Goal: Transaction & Acquisition: Purchase product/service

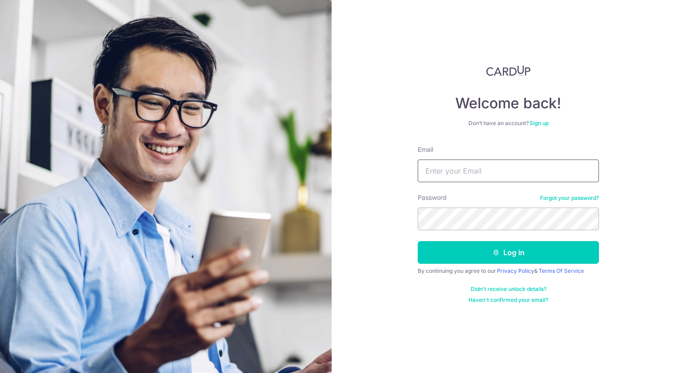
type input "[EMAIL_ADDRESS][DOMAIN_NAME]"
click at [460, 231] on form "Email [EMAIL_ADDRESS][DOMAIN_NAME] Password Forgot your password? Log in By con…" at bounding box center [508, 224] width 181 height 159
click at [418, 241] on button "Log in" at bounding box center [508, 252] width 181 height 23
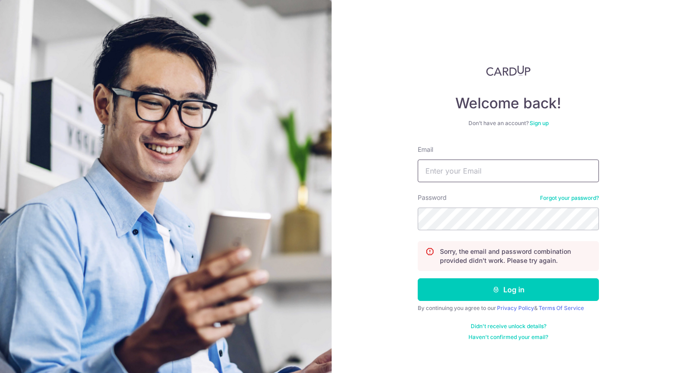
click at [478, 180] on input "Email" at bounding box center [508, 170] width 181 height 23
type input "[EMAIL_ADDRESS][DOMAIN_NAME]"
click at [418, 278] on button "Log in" at bounding box center [508, 289] width 181 height 23
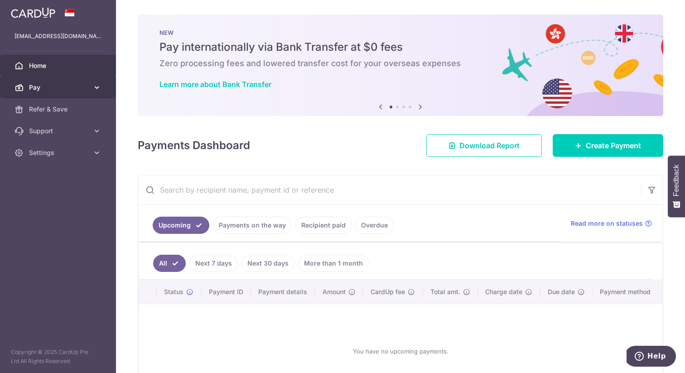
click at [61, 85] on span "Pay" at bounding box center [59, 87] width 60 height 9
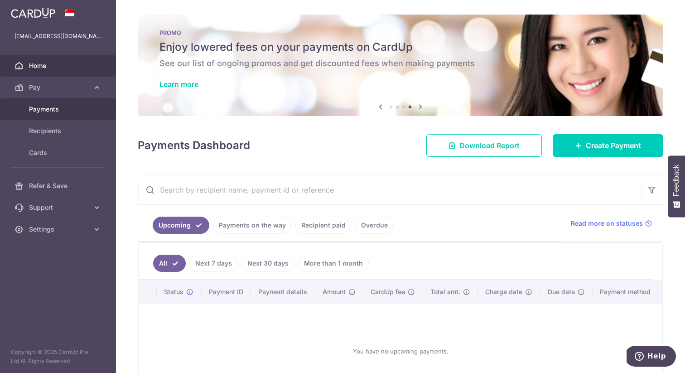
click at [53, 104] on link "Payments" at bounding box center [58, 109] width 116 height 22
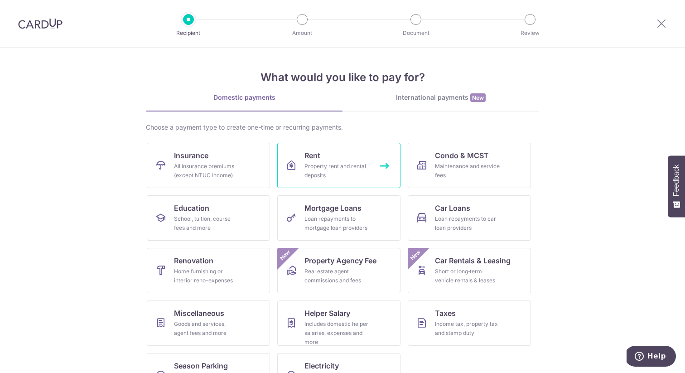
click at [328, 167] on div "Property rent and rental deposits" at bounding box center [336, 171] width 65 height 18
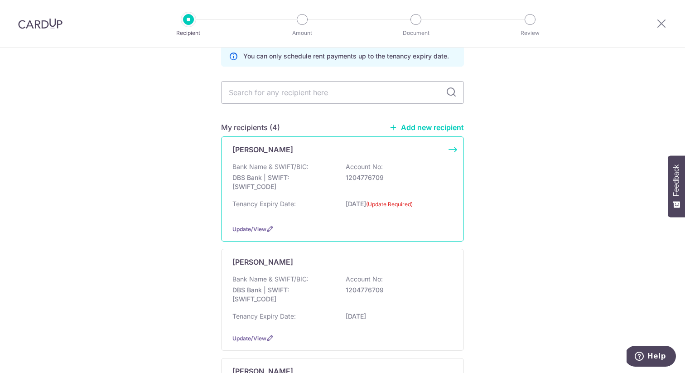
scroll to position [44, 0]
click at [326, 326] on div "Samantha See Bank Name & SWIFT/BIC: DBS Bank | SWIFT: DBSSSGSGXXX Account No: 1…" at bounding box center [342, 299] width 243 height 102
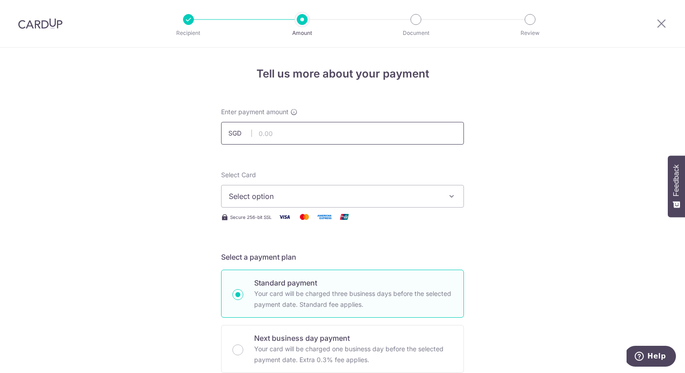
click at [288, 125] on input "text" at bounding box center [342, 133] width 243 height 23
type input "3,350.00"
click at [316, 194] on span "Select option" at bounding box center [334, 196] width 211 height 11
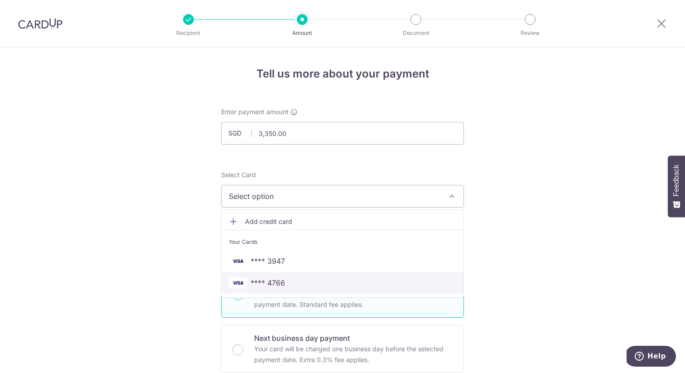
click at [304, 285] on span "**** 4766" at bounding box center [342, 282] width 227 height 11
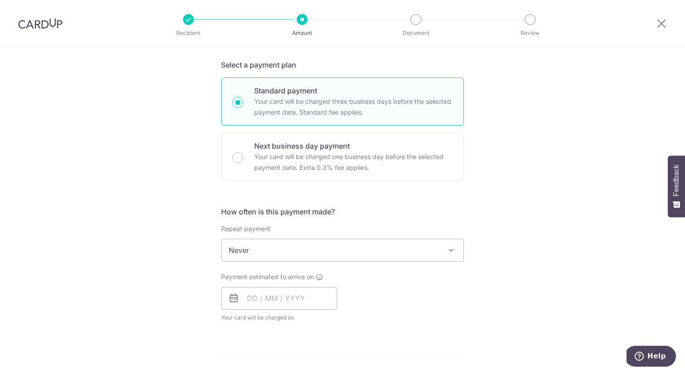
scroll to position [197, 0]
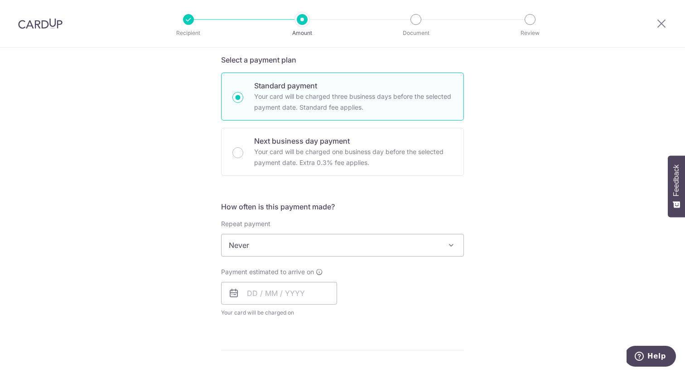
click at [380, 239] on span "Never" at bounding box center [343, 245] width 242 height 22
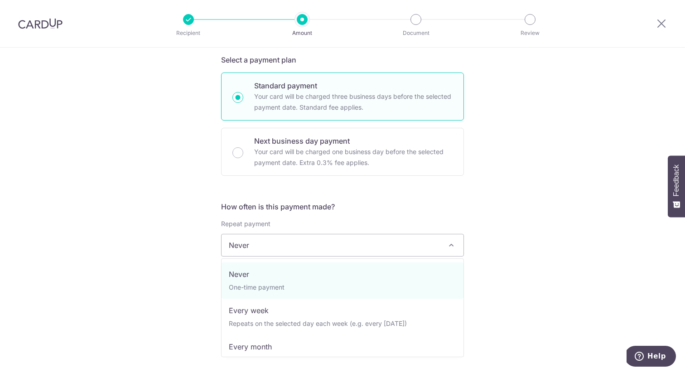
click at [380, 239] on span "Never" at bounding box center [343, 245] width 242 height 22
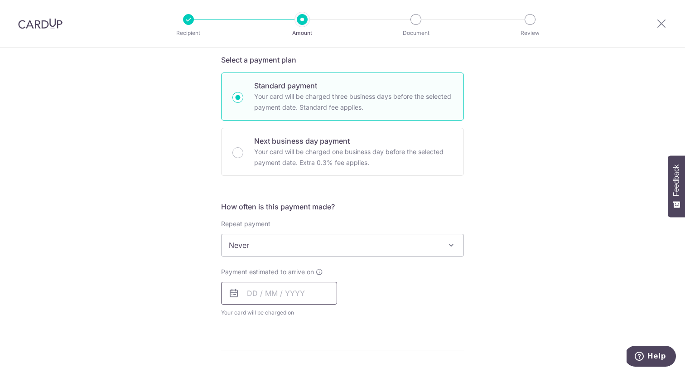
click at [287, 290] on input "text" at bounding box center [279, 293] width 116 height 23
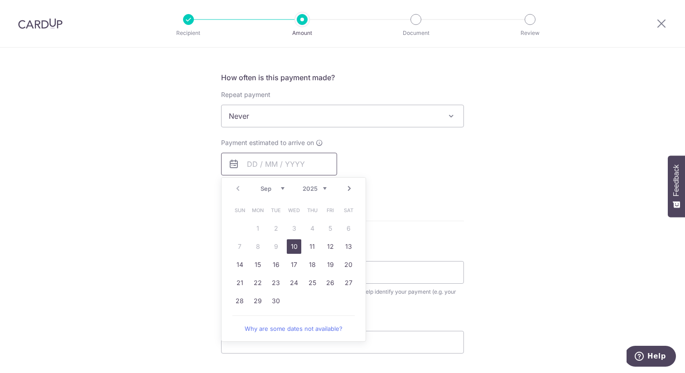
scroll to position [338, 0]
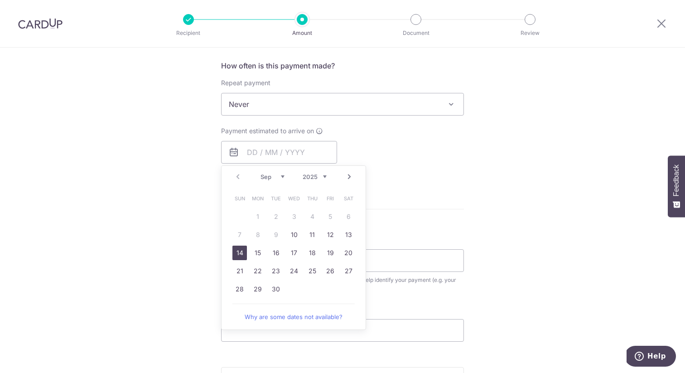
click at [242, 254] on link "14" at bounding box center [239, 253] width 14 height 14
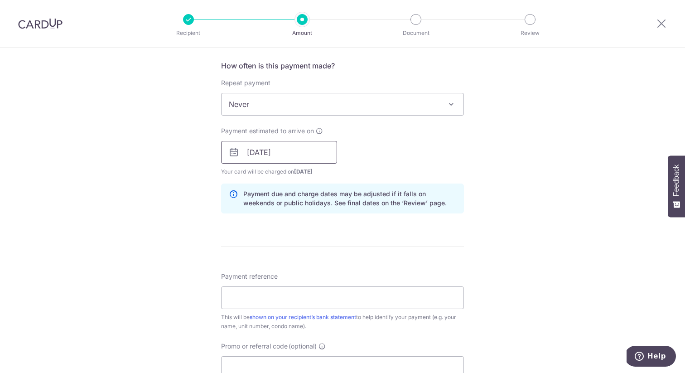
click at [277, 152] on input "[DATE]" at bounding box center [279, 152] width 116 height 23
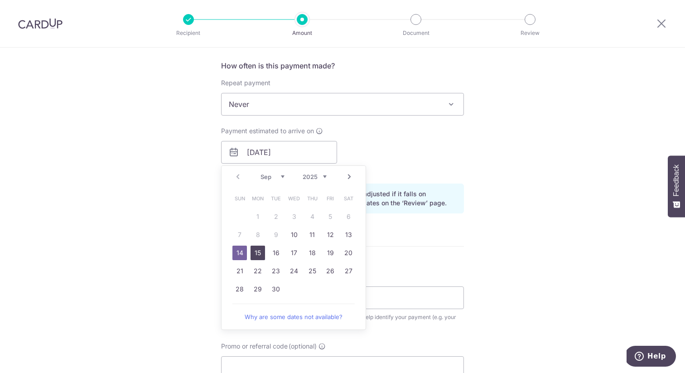
click at [257, 251] on link "15" at bounding box center [258, 253] width 14 height 14
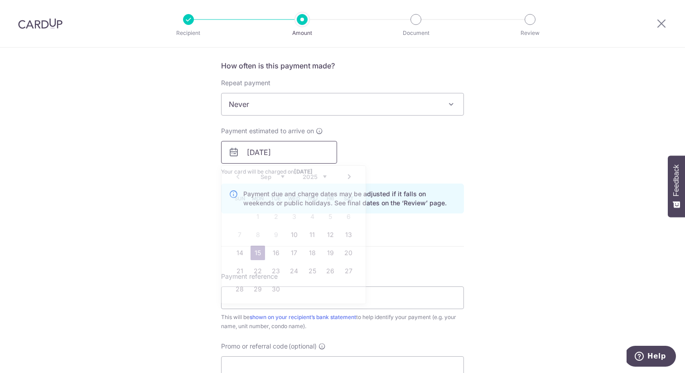
click at [313, 149] on input "15/09/2025" at bounding box center [279, 152] width 116 height 23
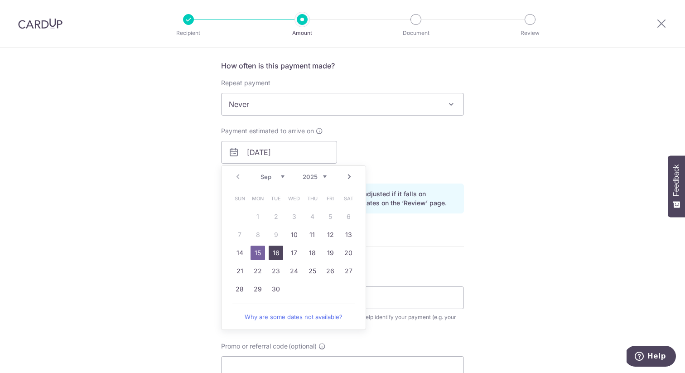
click at [277, 249] on link "16" at bounding box center [276, 253] width 14 height 14
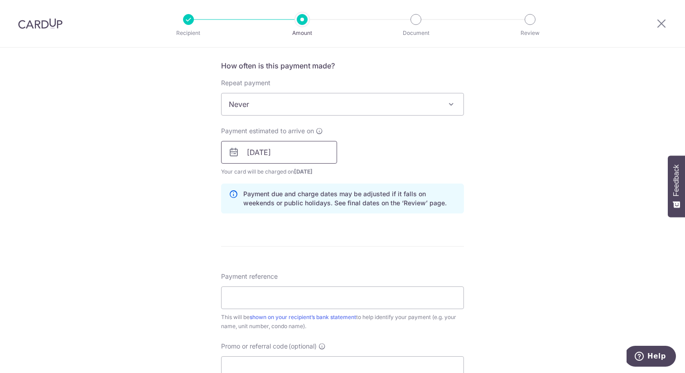
click at [294, 158] on input "16/09/2025" at bounding box center [279, 152] width 116 height 23
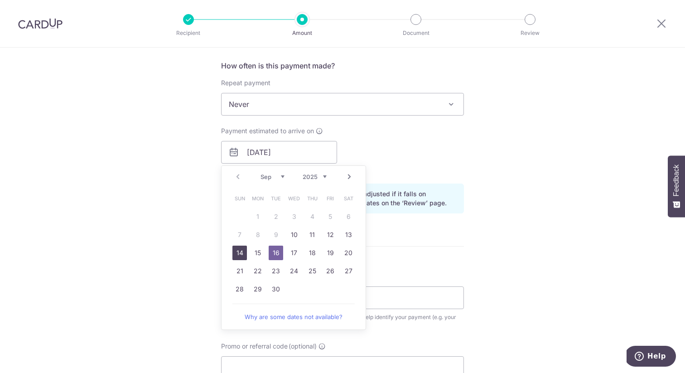
click at [239, 250] on link "14" at bounding box center [239, 253] width 14 height 14
type input "[DATE]"
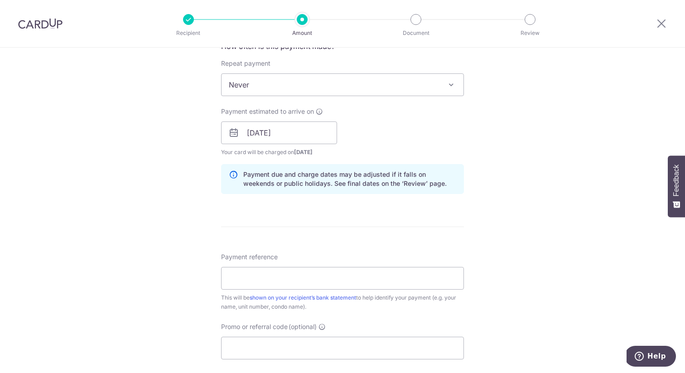
scroll to position [358, 0]
click at [293, 277] on input "Payment reference" at bounding box center [342, 277] width 243 height 23
click at [294, 352] on input "Promo or referral code (optional)" at bounding box center [342, 347] width 243 height 23
type input "ç"
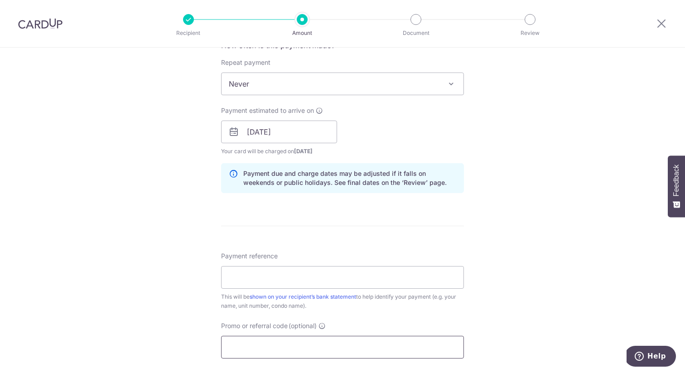
paste input "app/evaluation/utils/langsmith.py"
type input "app/evaluation/utils/langsmith.py"
paste input "SAVERENT179"
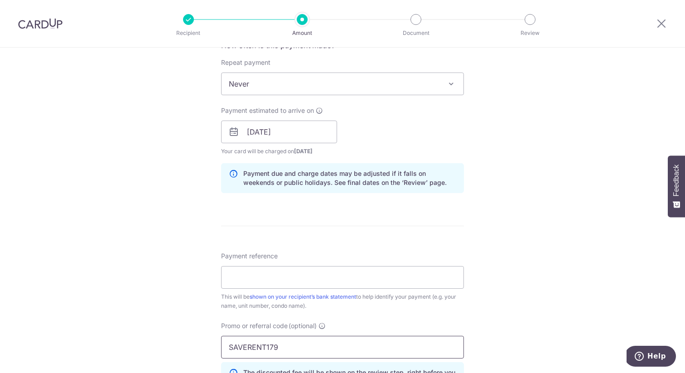
type input "SAVERENT179"
click at [317, 331] on div "Promo or referral code (optional) SAVERENT179 The discounted fee will be shown …" at bounding box center [342, 356] width 243 height 71
click at [304, 279] on input "Payment reference" at bounding box center [342, 277] width 243 height 23
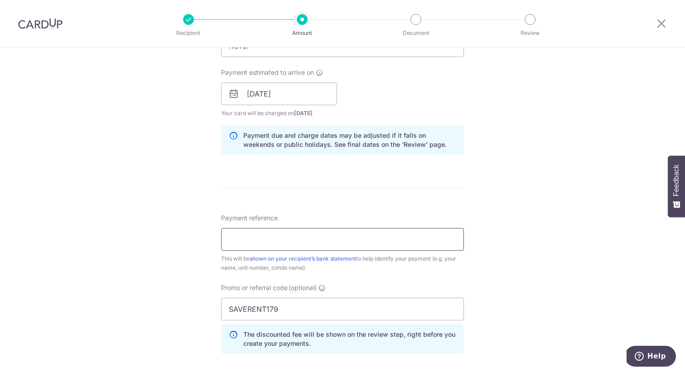
scroll to position [394, 0]
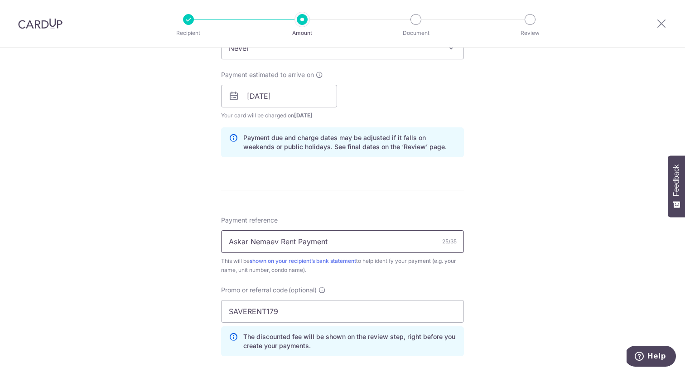
drag, startPoint x: 278, startPoint y: 240, endPoint x: 186, endPoint y: 237, distance: 91.6
click at [186, 237] on div "Tell us more about your payment Enter payment amount SGD 3,350.00 3350.00 Selec…" at bounding box center [342, 101] width 685 height 897
type input "Leedon Green Rent Payment"
click at [436, 203] on form "Enter payment amount SGD 3,350.00 3350.00 Select Card **** 4766 Add credit card…" at bounding box center [342, 110] width 243 height 795
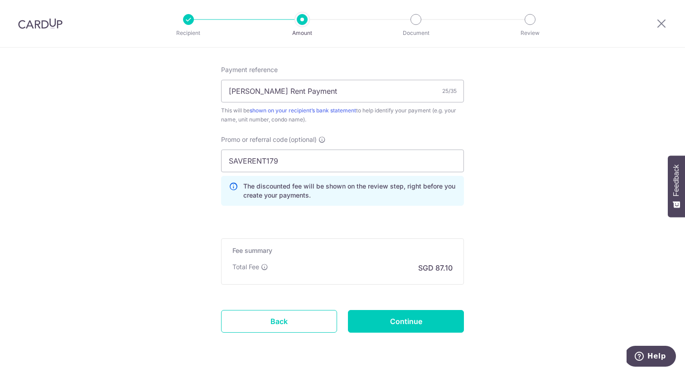
scroll to position [572, 0]
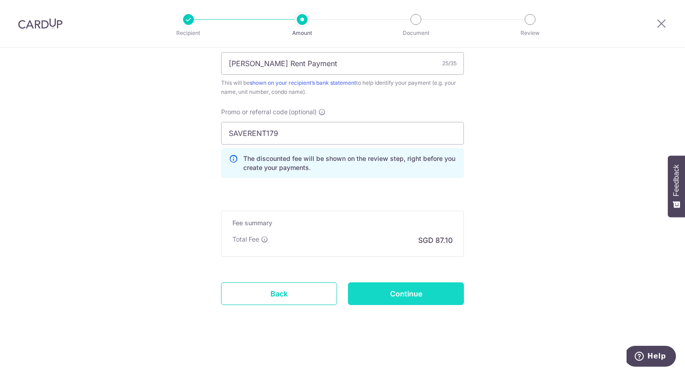
click at [386, 288] on input "Continue" at bounding box center [406, 293] width 116 height 23
type input "Create Schedule"
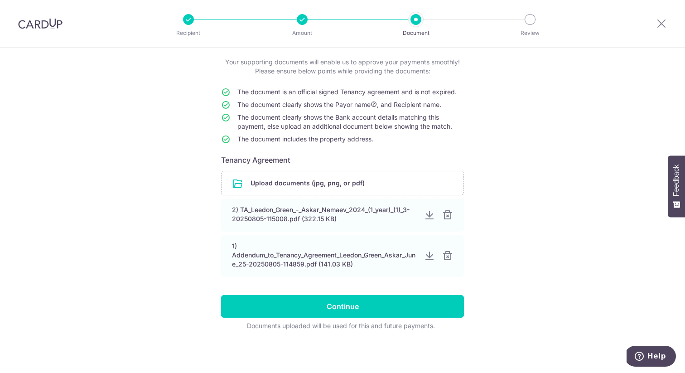
scroll to position [50, 0]
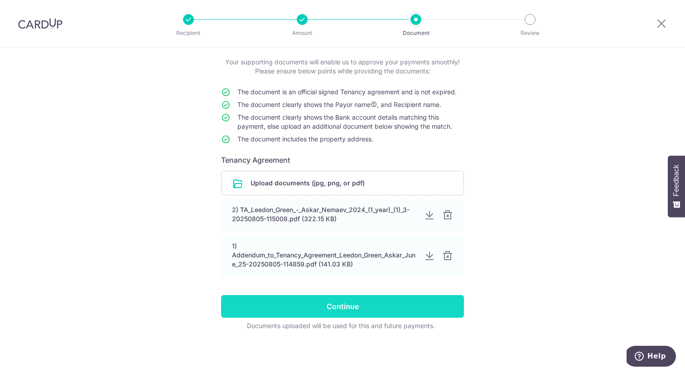
click at [361, 307] on input "Continue" at bounding box center [342, 306] width 243 height 23
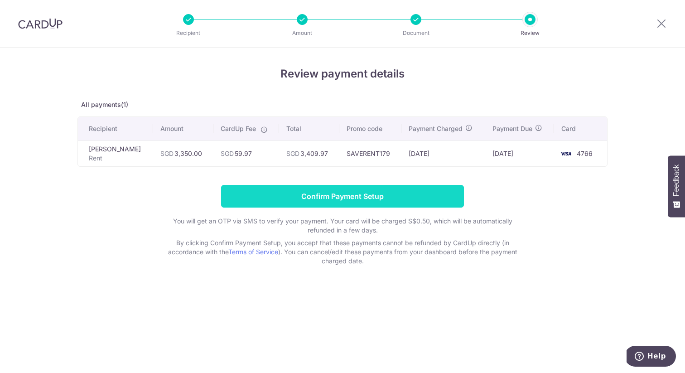
click at [362, 193] on input "Confirm Payment Setup" at bounding box center [342, 196] width 243 height 23
